Goal: Transaction & Acquisition: Obtain resource

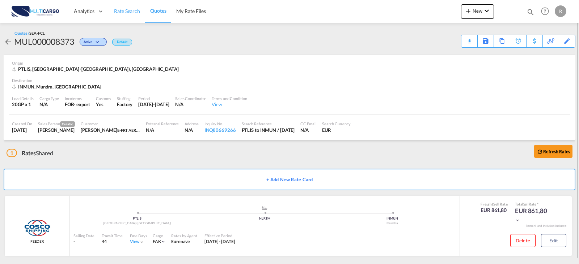
click at [124, 14] on span "Rate Search" at bounding box center [127, 11] width 26 height 6
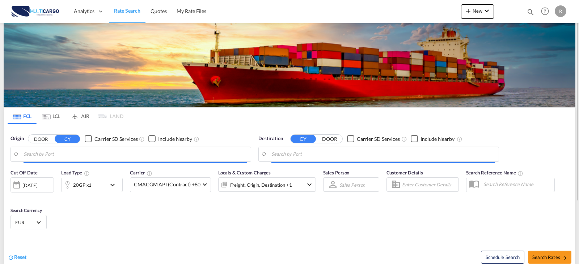
type input "[GEOGRAPHIC_DATA] ([GEOGRAPHIC_DATA]), PTLIS"
type input "Mundra, INMUN"
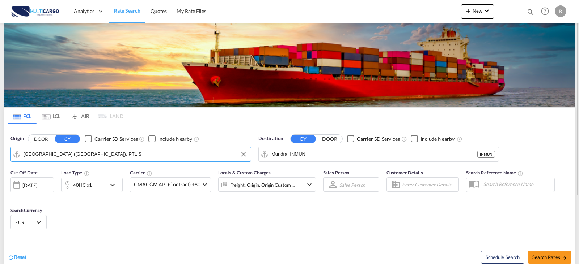
click at [120, 154] on input "[GEOGRAPHIC_DATA] ([GEOGRAPHIC_DATA]), PTLIS" at bounding box center [136, 154] width 224 height 11
click at [92, 149] on input "[GEOGRAPHIC_DATA] ([GEOGRAPHIC_DATA]), PTLIS" at bounding box center [136, 154] width 224 height 11
drag, startPoint x: 92, startPoint y: 152, endPoint x: -37, endPoint y: 152, distance: 129.2
click at [0, 152] on html "Analytics Reports Dashboard Rate Search Quotes My Rate Files" at bounding box center [289, 132] width 579 height 264
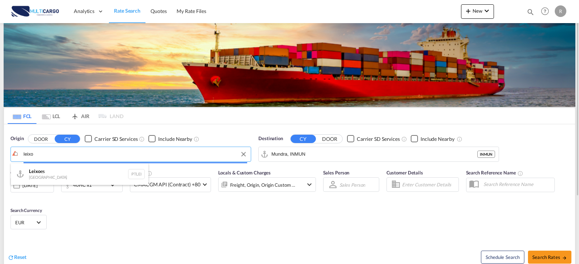
click at [52, 154] on body "Analytics Reports Dashboard Rate Search Quotes My Rate Files Analytics" at bounding box center [289, 132] width 579 height 264
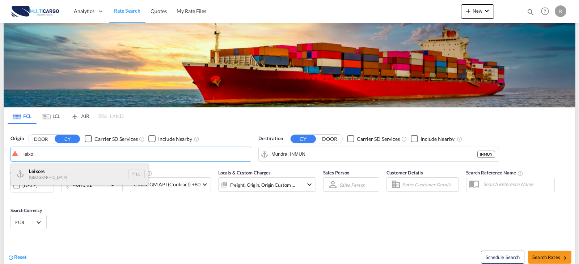
click at [59, 172] on div "Leixo es Portugal PTLEI" at bounding box center [79, 175] width 137 height 22
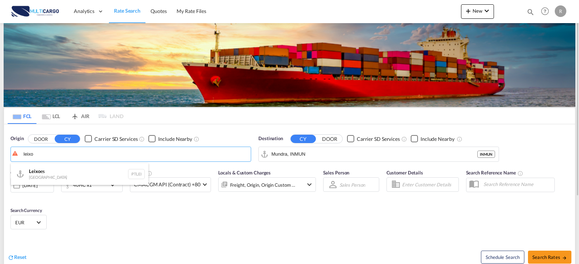
type input "Leixoes, PTLEI"
click at [347, 154] on input "Mundra, INMUN" at bounding box center [383, 154] width 224 height 11
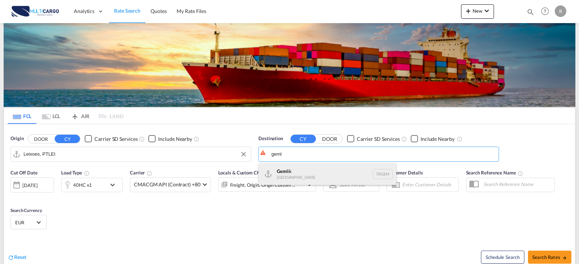
click at [333, 167] on div "Geml ik Turkey TRGEM" at bounding box center [327, 175] width 137 height 22
type input "Gemlik, TRGEM"
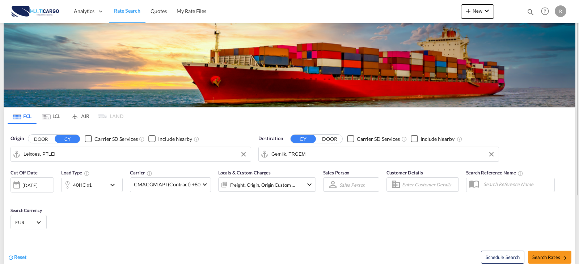
click at [107, 182] on div "40HC x1" at bounding box center [92, 185] width 62 height 14
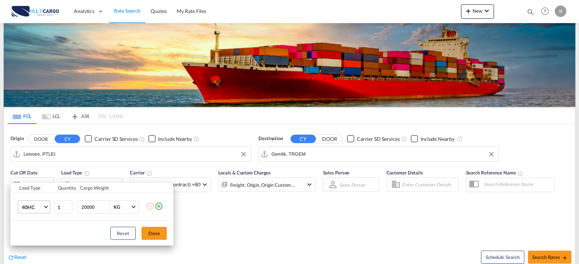
click at [48, 203] on md-select-value "40HC" at bounding box center [35, 207] width 29 height 12
drag, startPoint x: 32, startPoint y: 173, endPoint x: 181, endPoint y: 251, distance: 168.8
click at [32, 173] on div "20GP" at bounding box center [28, 172] width 13 height 7
click at [158, 239] on button "Done" at bounding box center [153, 233] width 25 height 13
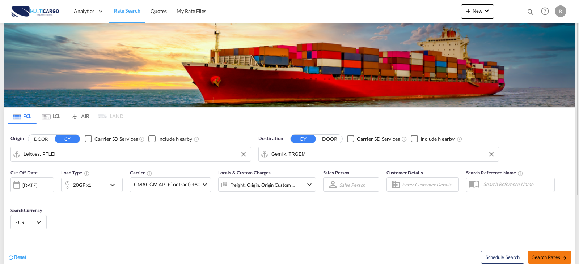
click at [561, 256] on span "Search Rates" at bounding box center [549, 258] width 35 height 6
type input "PTLEI to TRGEM / [DATE]"
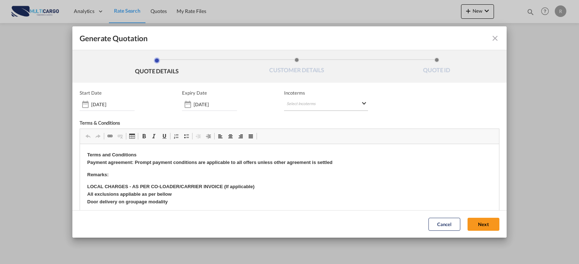
click at [321, 106] on md-select "Select Incoterms FCA - import Free Carrier FOB - import Free on Board DDP - exp…" at bounding box center [326, 104] width 84 height 13
type md-option "[object Object]"
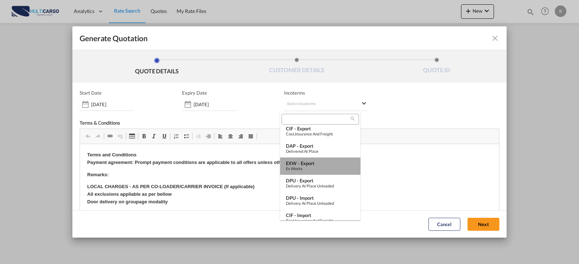
click at [321, 163] on div "EXW - export" at bounding box center [320, 164] width 69 height 6
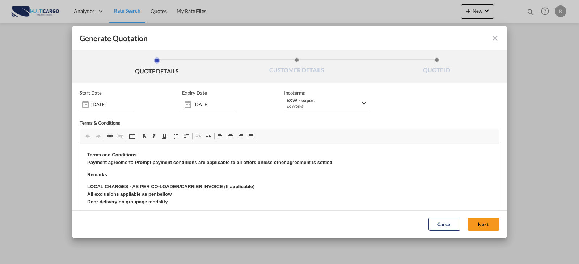
click at [473, 224] on button "Next" at bounding box center [483, 224] width 32 height 13
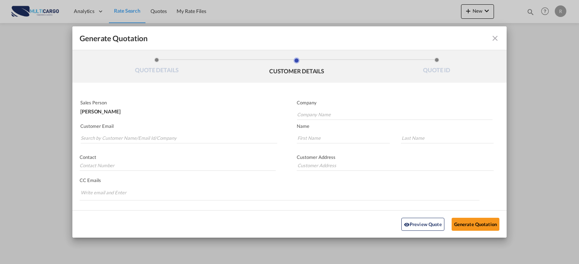
drag, startPoint x: 147, startPoint y: 131, endPoint x: 147, endPoint y: 135, distance: 4.0
click at [147, 132] on md-autocomplete-wrap "Generate QuotationQUOTE ..." at bounding box center [178, 136] width 197 height 14
click at [147, 135] on input "Search by Customer Name/Email Id/Company" at bounding box center [179, 138] width 196 height 11
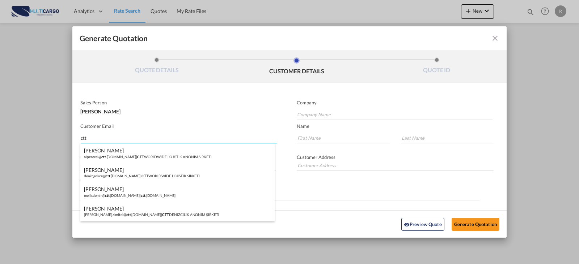
type input "ctt"
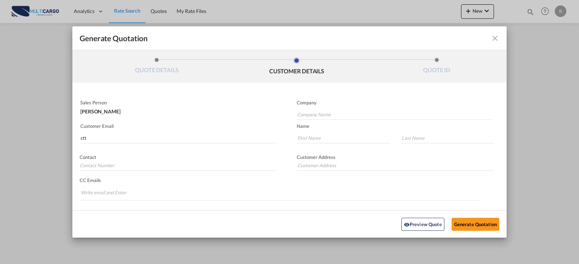
click at [495, 38] on md-toolbar "Generate Quotation" at bounding box center [289, 38] width 434 height 24
click at [491, 38] on md-icon "icon-close fg-AAA8AD cursor m-0" at bounding box center [495, 38] width 9 height 9
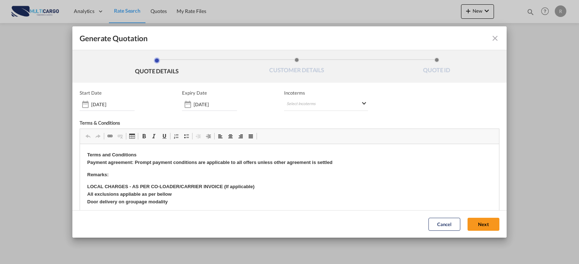
scroll to position [0, 0]
click at [308, 110] on div "Start Date [DATE] Expiry Date [DATE] Incoterms Select Incoterms FCA - import Fr…" at bounding box center [290, 183] width 420 height 186
click at [310, 106] on md-select "Select Incoterms FCA - import Free Carrier FOB - import Free on Board DDP - exp…" at bounding box center [326, 104] width 84 height 13
type md-option "[object Object]"
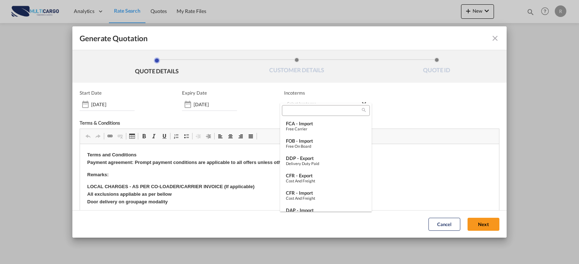
type md-option "[object Object]"
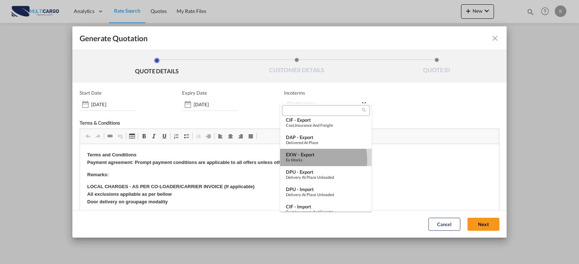
drag, startPoint x: 312, startPoint y: 160, endPoint x: 359, endPoint y: 64, distance: 107.0
click at [312, 160] on div "Ex Works" at bounding box center [326, 160] width 80 height 5
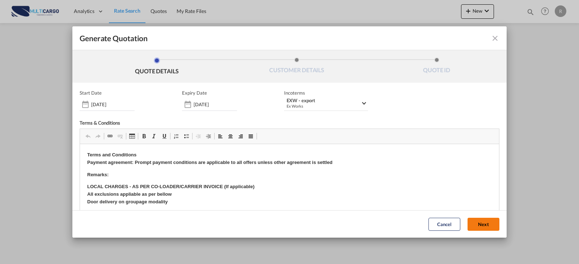
click at [477, 227] on button "Next" at bounding box center [483, 224] width 32 height 13
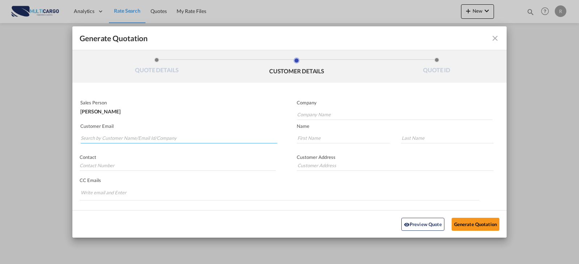
click at [211, 139] on input "Search by Customer Name/Email Id/Company" at bounding box center [179, 138] width 196 height 11
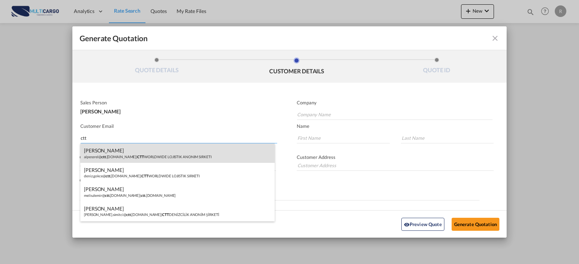
type input "ctt"
click at [172, 161] on div "[PERSON_NAME].erel@ ctt .[DOMAIN_NAME] | CTT WORLDWIDE LOJISTIK ANONIM SIRKETI" at bounding box center [177, 154] width 194 height 20
type input "CTT WORLDWIDE LOJISTIK ANONIM SIRKETI"
type input "[EMAIL_ADDRESS][DOMAIN_NAME]"
type input "Alper"
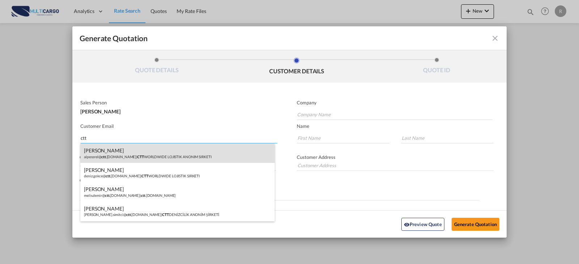
type input "Erel"
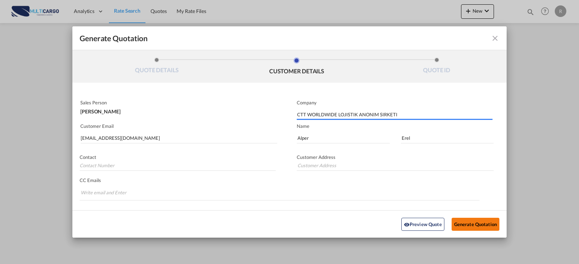
click at [469, 223] on button "Generate Quotation" at bounding box center [476, 224] width 48 height 13
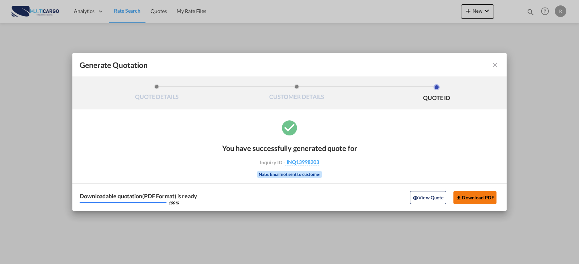
click at [475, 200] on button "Download PDF" at bounding box center [474, 197] width 43 height 13
click at [501, 67] on md-toolbar "Generate Quotation" at bounding box center [289, 65] width 434 height 24
click at [492, 67] on md-icon "icon-close fg-AAA8AD cursor m-0" at bounding box center [495, 65] width 9 height 9
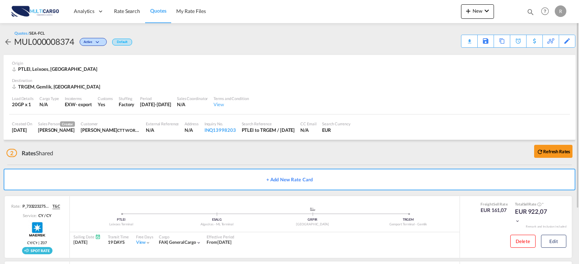
click at [529, 102] on div "Load Details 20GP x 1 Cargo Type N/A Incoterms EXW - export Customs Yes Stuffin…" at bounding box center [289, 102] width 561 height 25
